Goal: Task Accomplishment & Management: Manage account settings

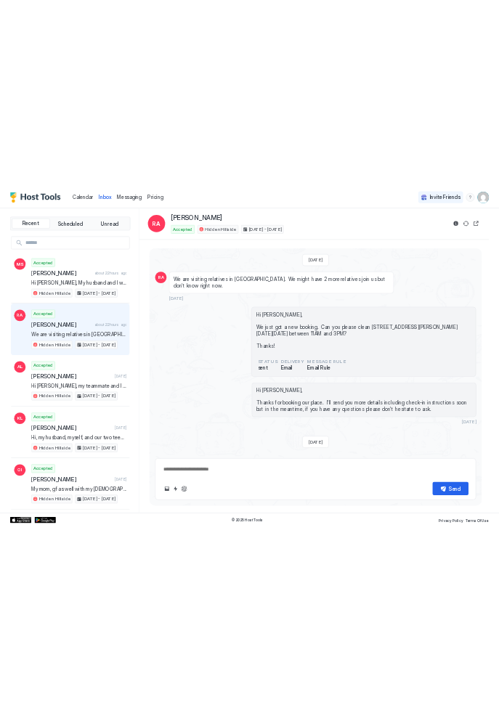
scroll to position [810, 0]
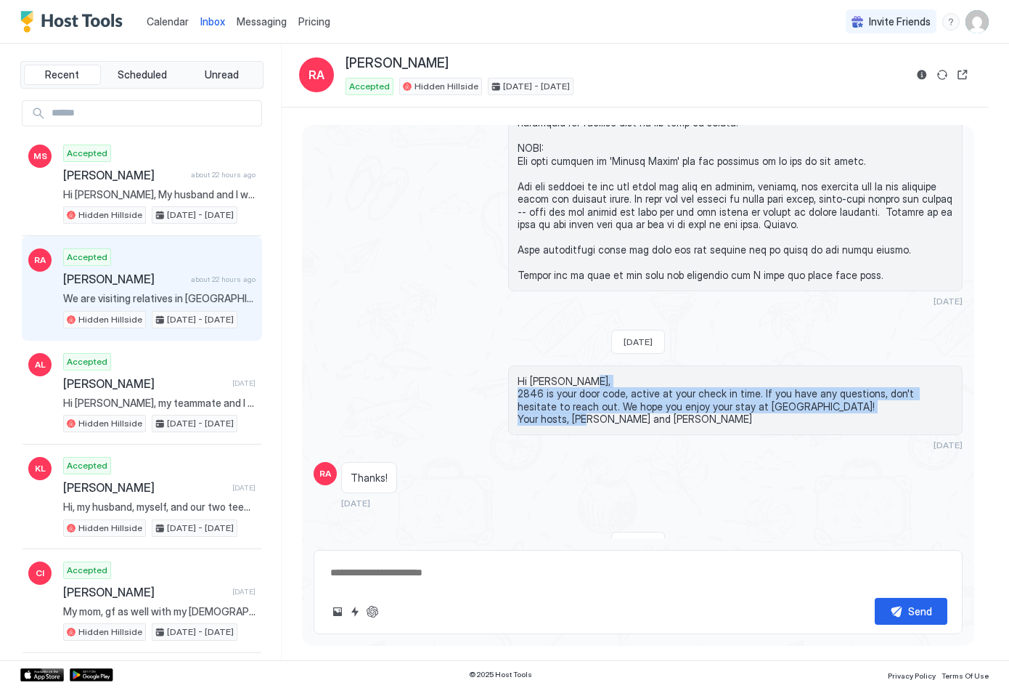
click at [975, 21] on img "User profile" at bounding box center [977, 21] width 23 height 23
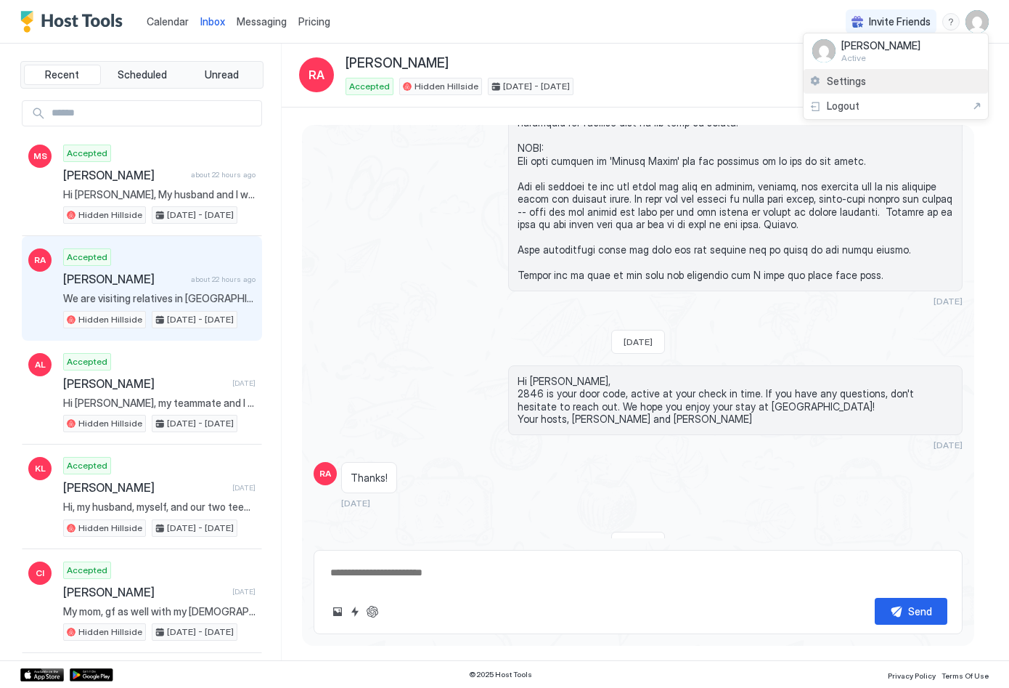
click at [870, 74] on div "Settings" at bounding box center [896, 81] width 184 height 25
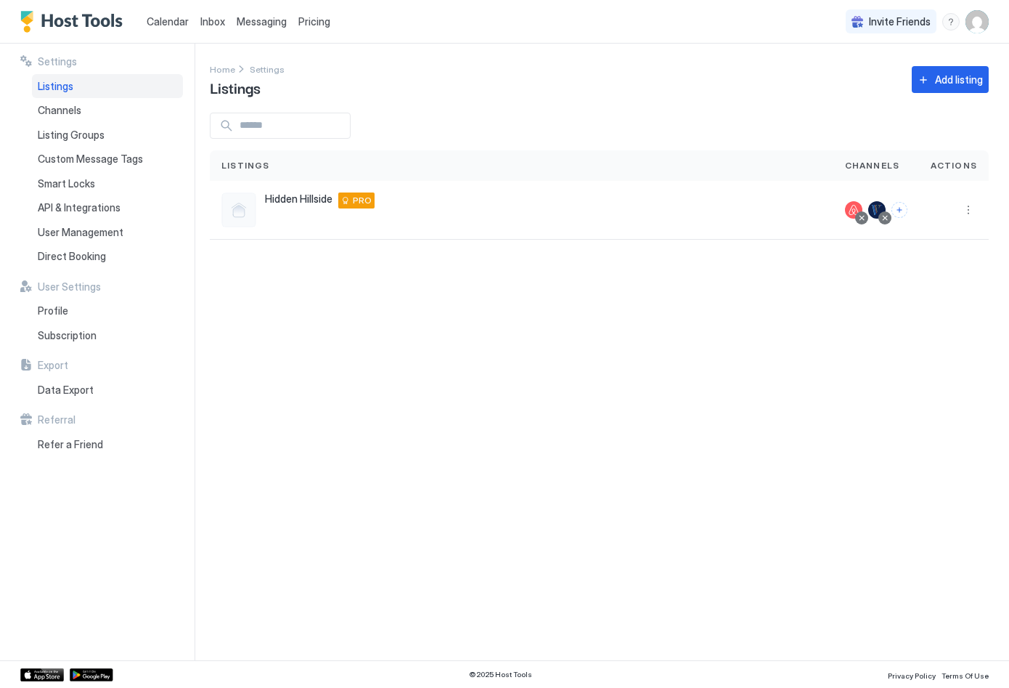
click at [945, 19] on div "menu" at bounding box center [951, 21] width 17 height 17
click at [827, 91] on span "Chat with us" at bounding box center [827, 92] width 59 height 13
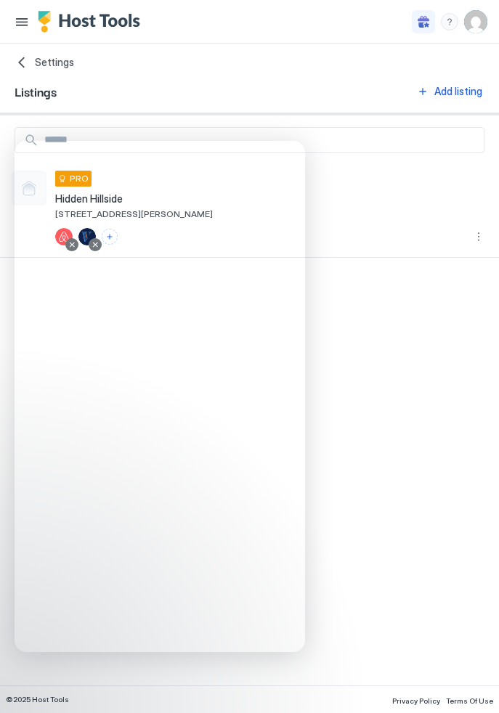
click at [375, 308] on div "Settings Home Settings Listings Add listing Hidden Hillside 12370 E Leonard Sch…" at bounding box center [249, 365] width 499 height 642
click at [413, 430] on div "Settings Home Settings Listings Add listing Hidden Hillside 12370 E Leonard Sch…" at bounding box center [249, 365] width 499 height 642
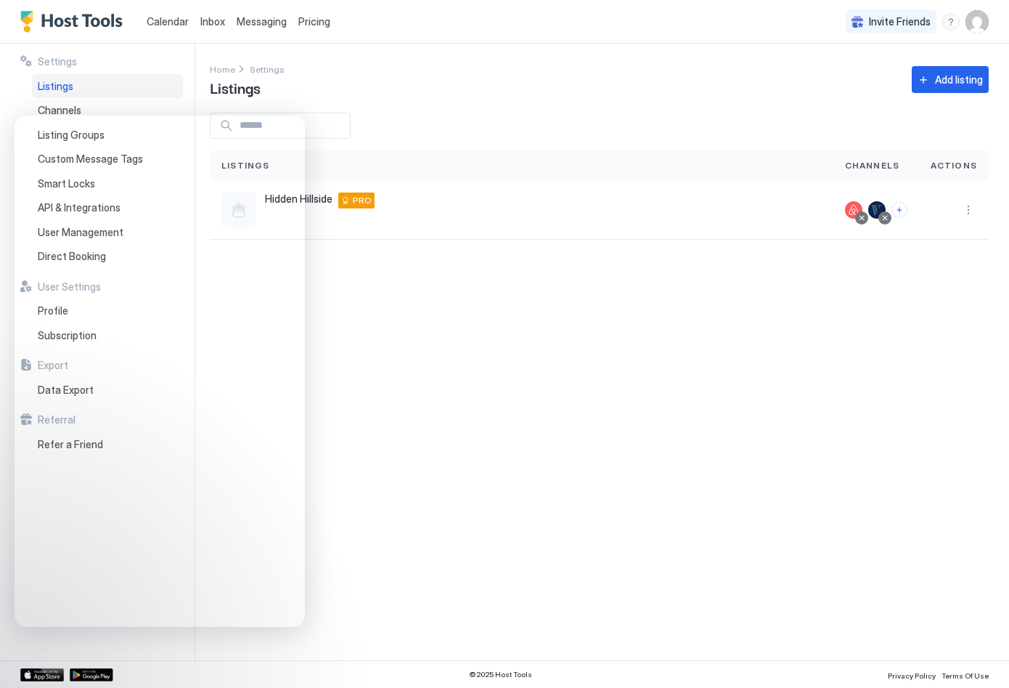
click at [572, 120] on div at bounding box center [599, 126] width 779 height 26
click at [974, 17] on img "User profile" at bounding box center [977, 21] width 23 height 23
click at [898, 81] on div "Settings" at bounding box center [896, 81] width 184 height 25
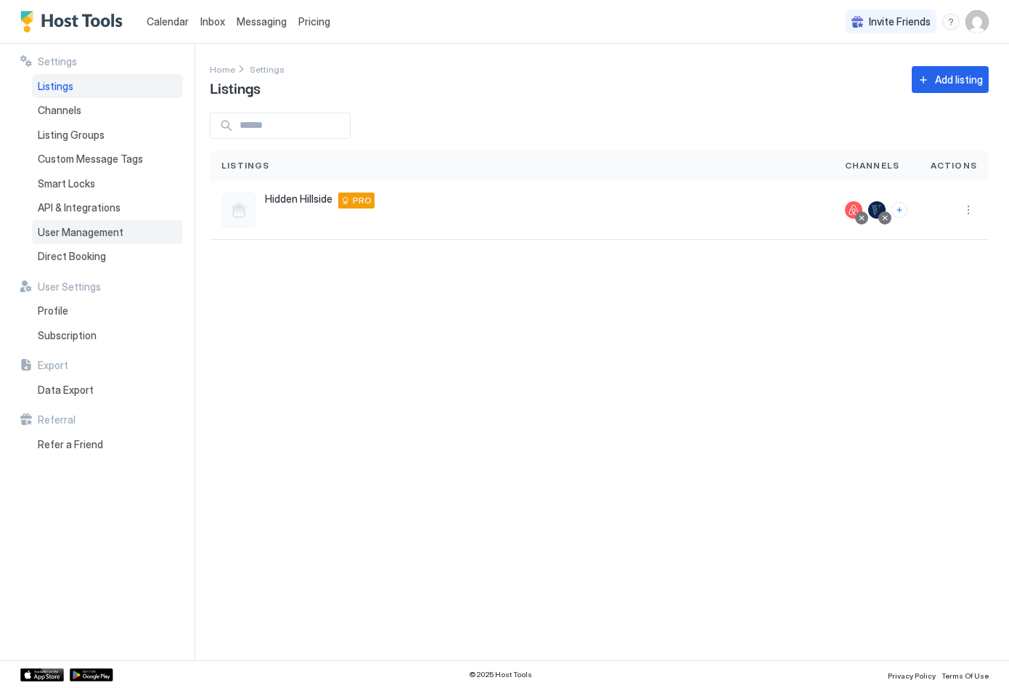
click at [81, 232] on span "User Management" at bounding box center [81, 232] width 86 height 13
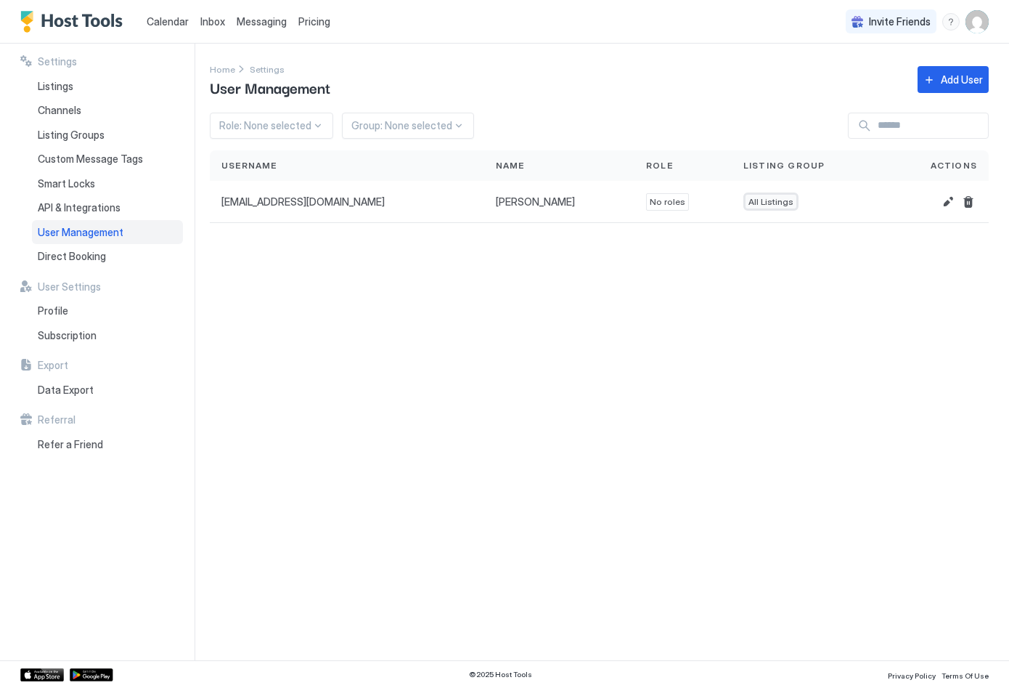
click at [739, 286] on div "Settings Home Settings User Management Add User Role: None selected Group: None…" at bounding box center [609, 352] width 799 height 616
